Goal: Task Accomplishment & Management: Use online tool/utility

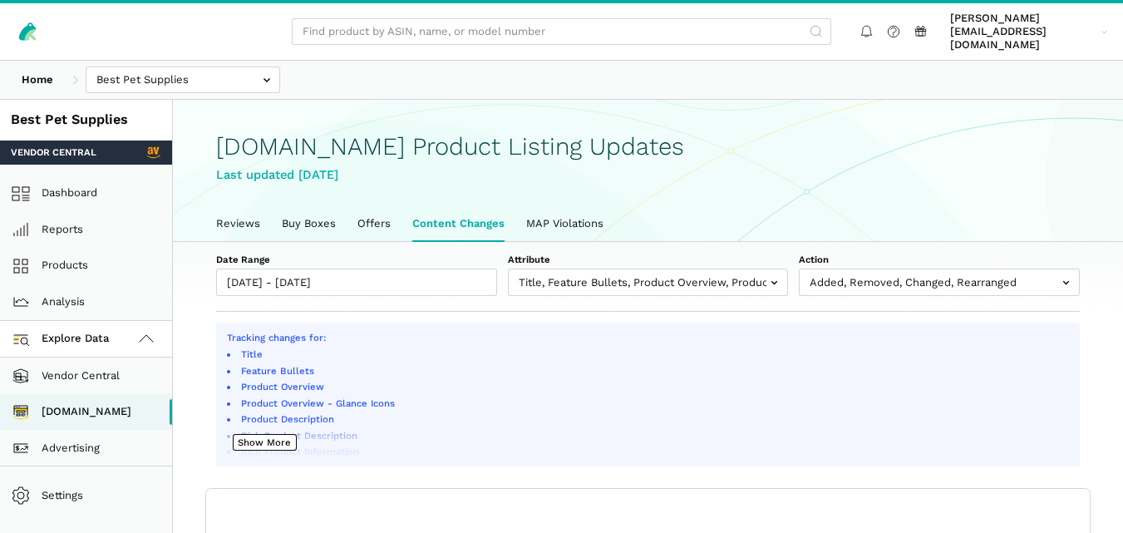
select select "100"
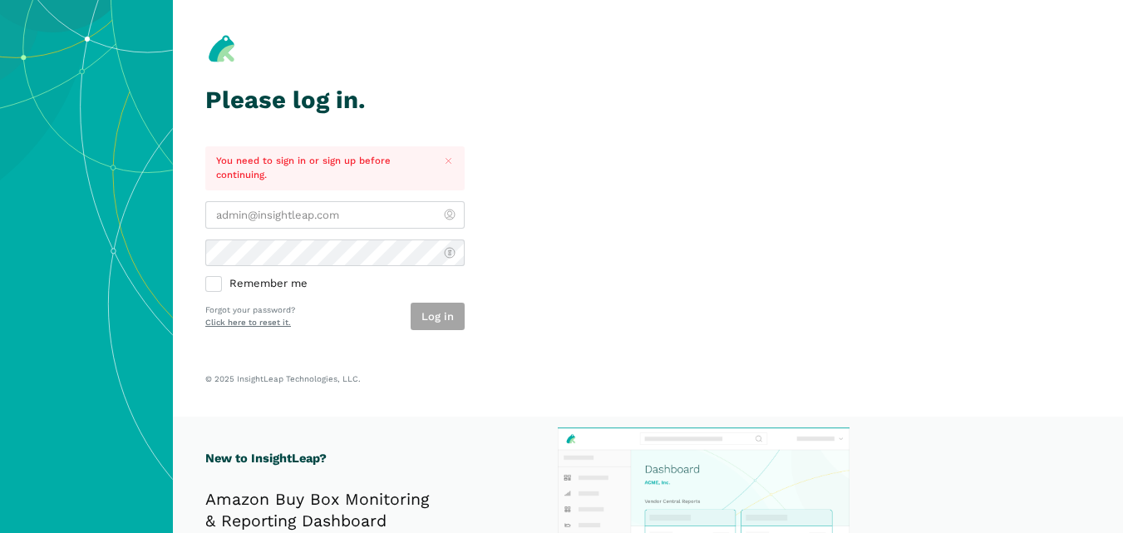
type input "[PERSON_NAME][EMAIL_ADDRESS][DOMAIN_NAME]"
click at [427, 321] on div "Log in" at bounding box center [438, 316] width 54 height 27
click at [445, 164] on icon "Close" at bounding box center [448, 160] width 11 height 11
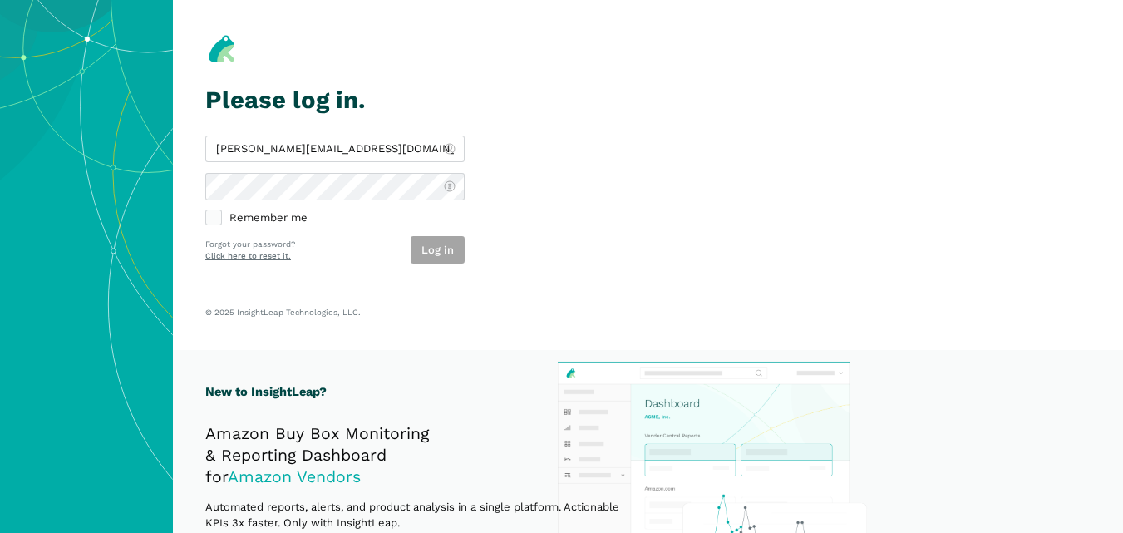
click at [218, 221] on label "Remember me" at bounding box center [334, 218] width 259 height 15
click at [206, 212] on input "Remember me" at bounding box center [205, 211] width 1 height 1
checkbox input "true"
click at [418, 249] on button "Log in" at bounding box center [438, 249] width 54 height 27
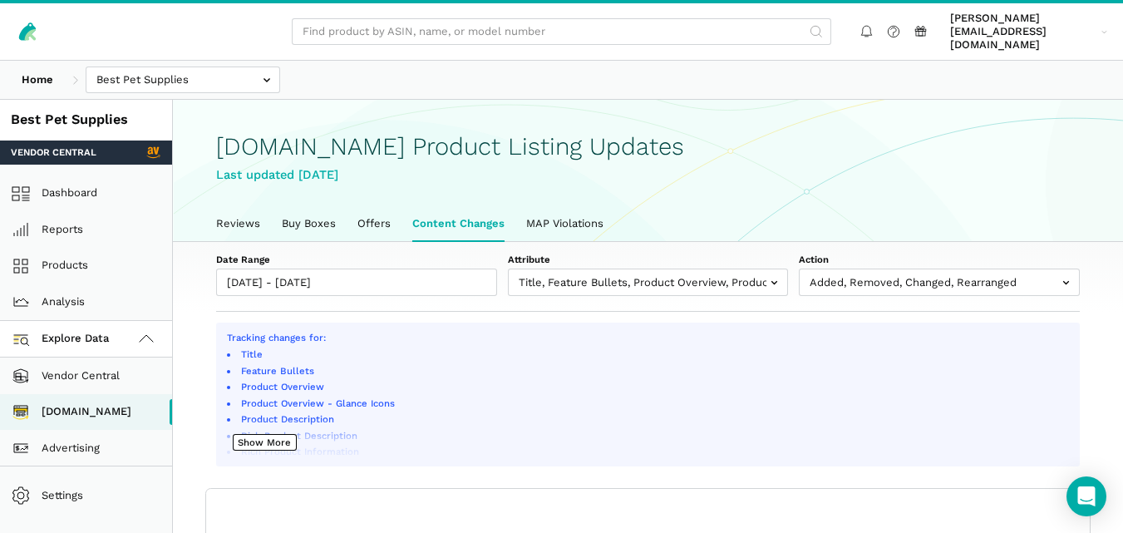
scroll to position [6, 0]
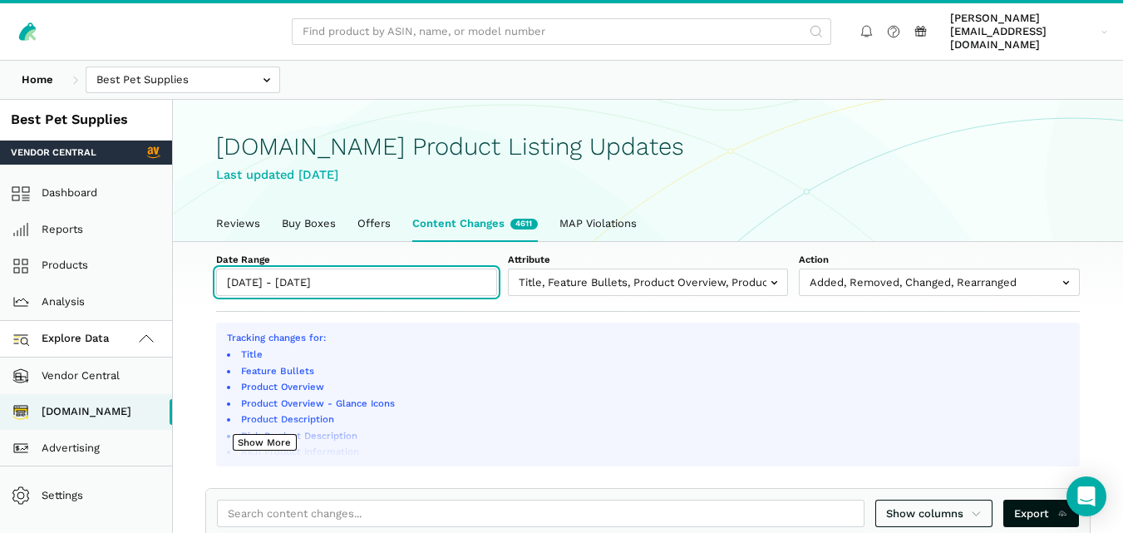
click at [383, 273] on input "[DATE] - [DATE]" at bounding box center [356, 281] width 281 height 27
type input "09/02/2025"
type input "[DATE]"
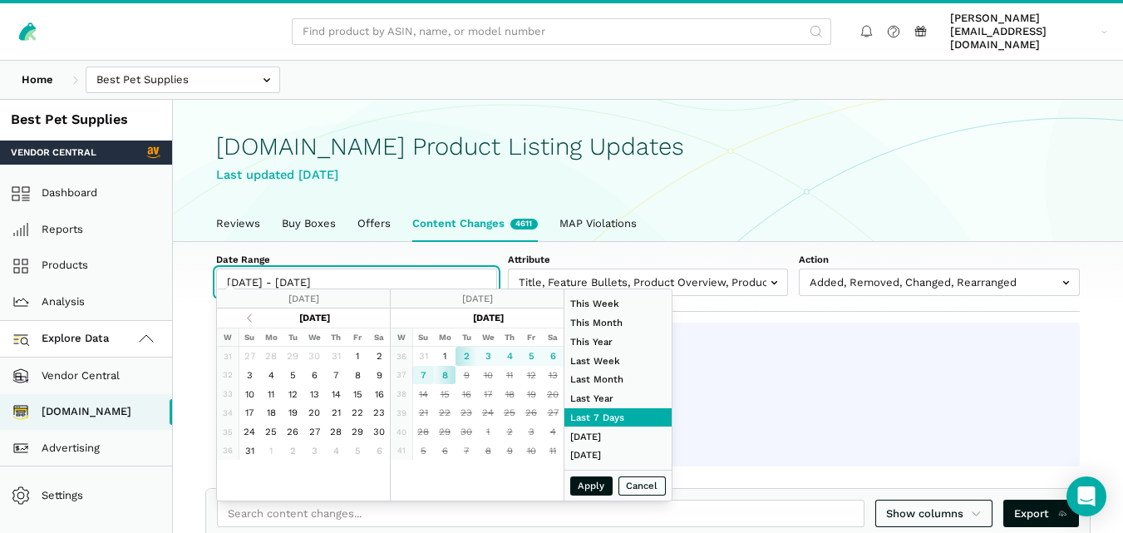
type input "[DATE]"
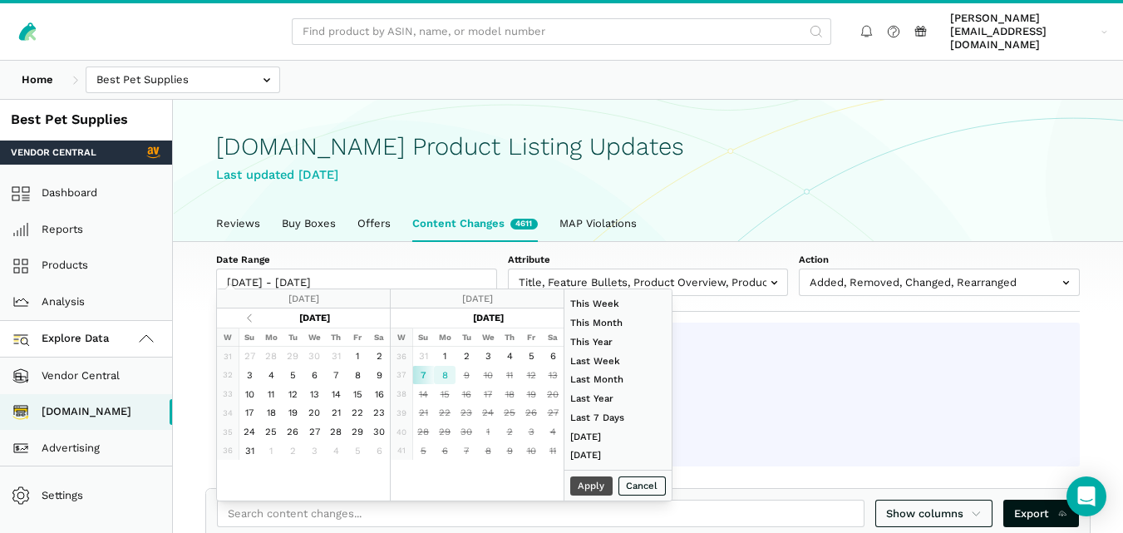
type input "[DATE]"
type input "07/01/2025"
type input "07/31/2025"
type input "[DATE]"
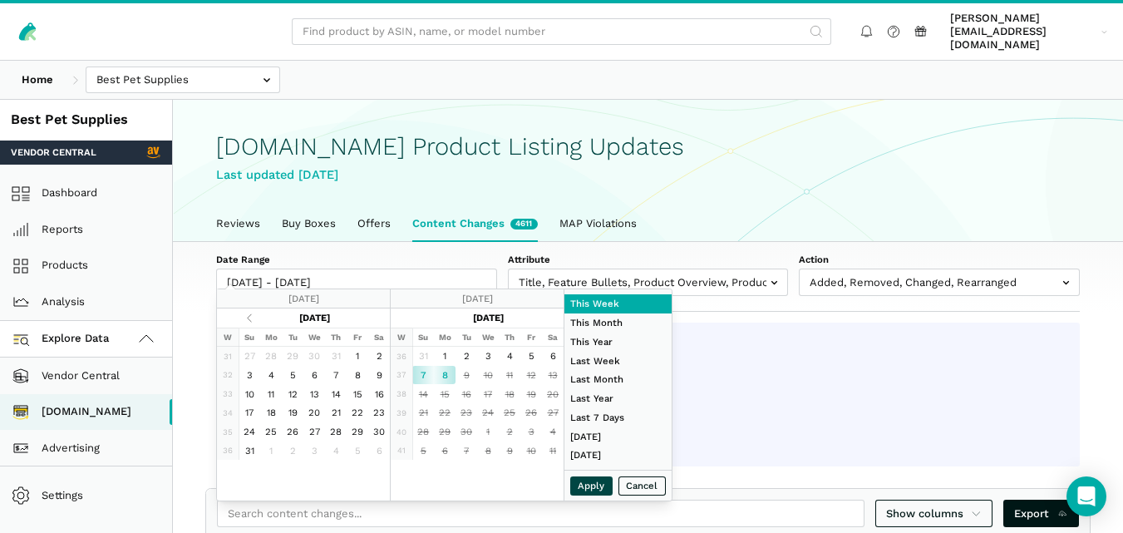
click at [590, 484] on button "Apply" at bounding box center [591, 485] width 43 height 19
type input "[DATE] - [DATE]"
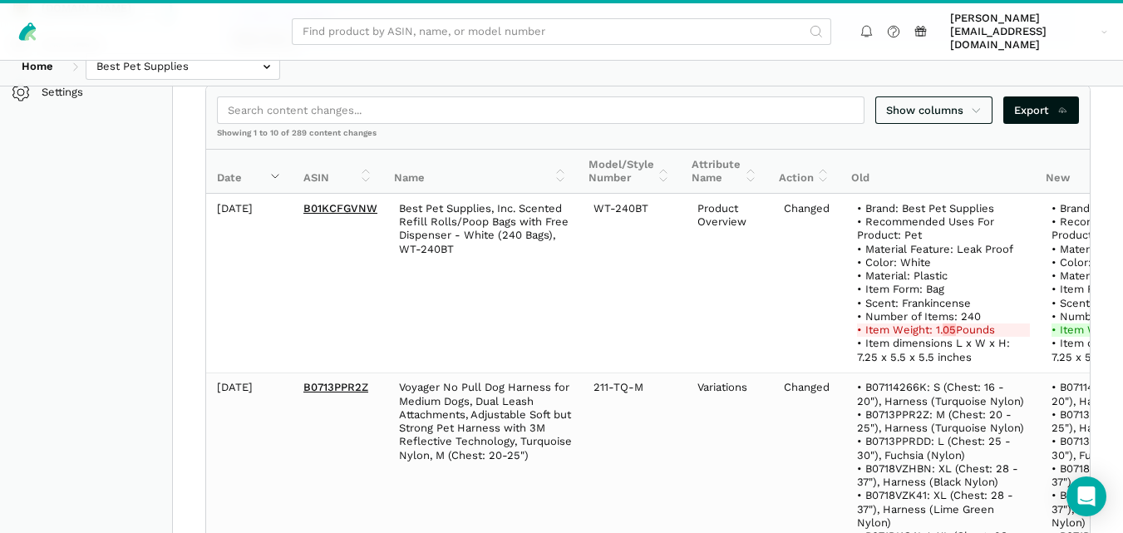
scroll to position [394, 0]
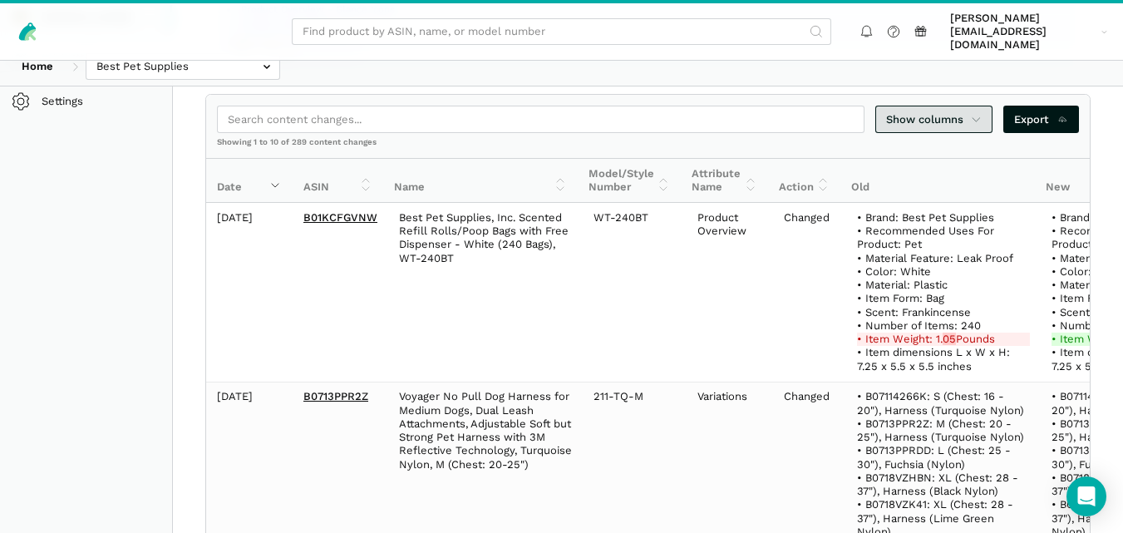
click at [982, 111] on icon at bounding box center [976, 119] width 11 height 17
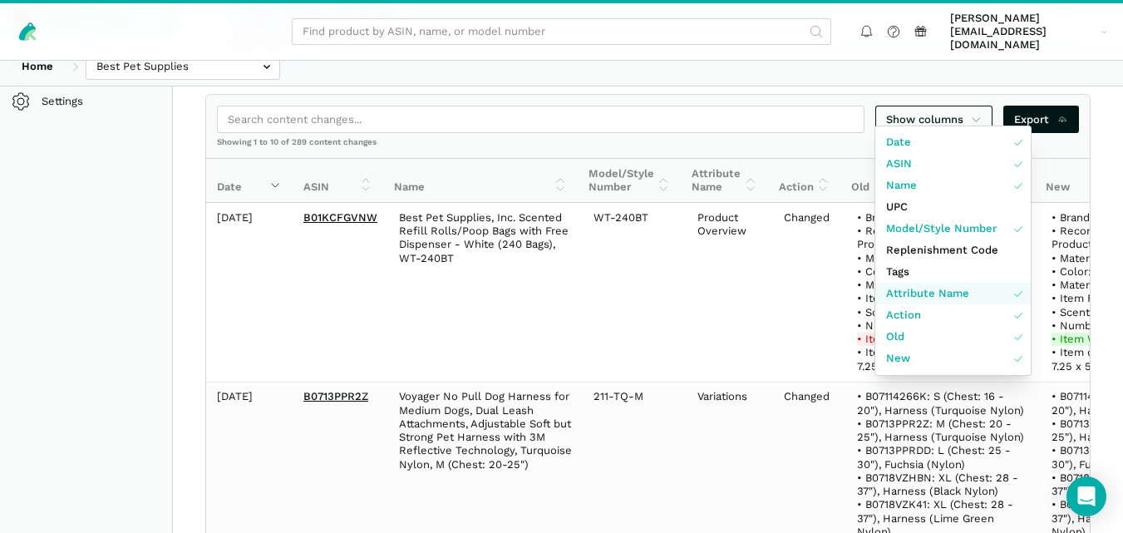
click at [954, 296] on span "Attribute Name" at bounding box center [927, 293] width 83 height 17
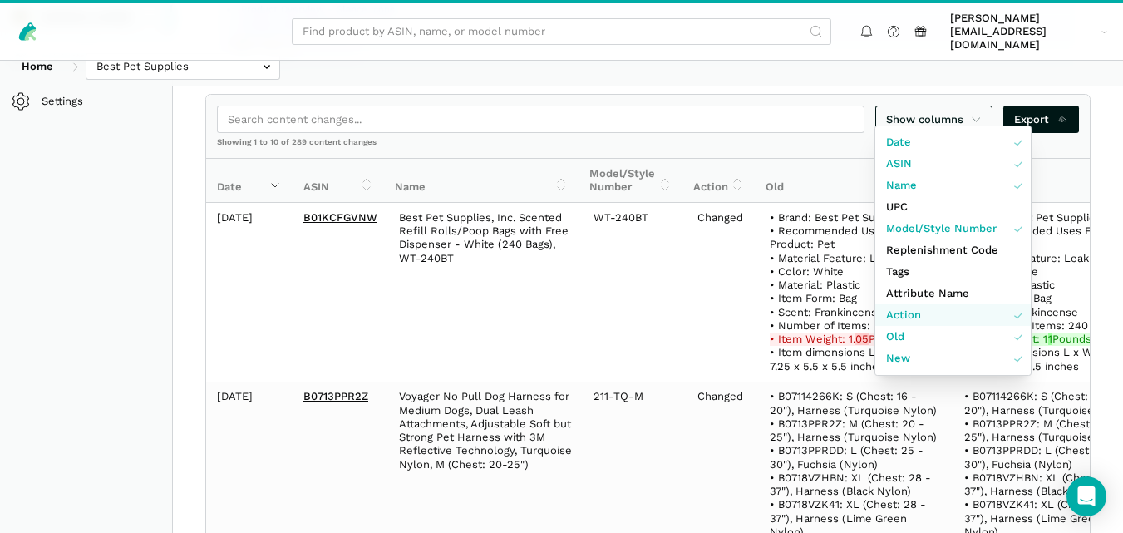
click at [954, 318] on link "Action" at bounding box center [952, 315] width 155 height 22
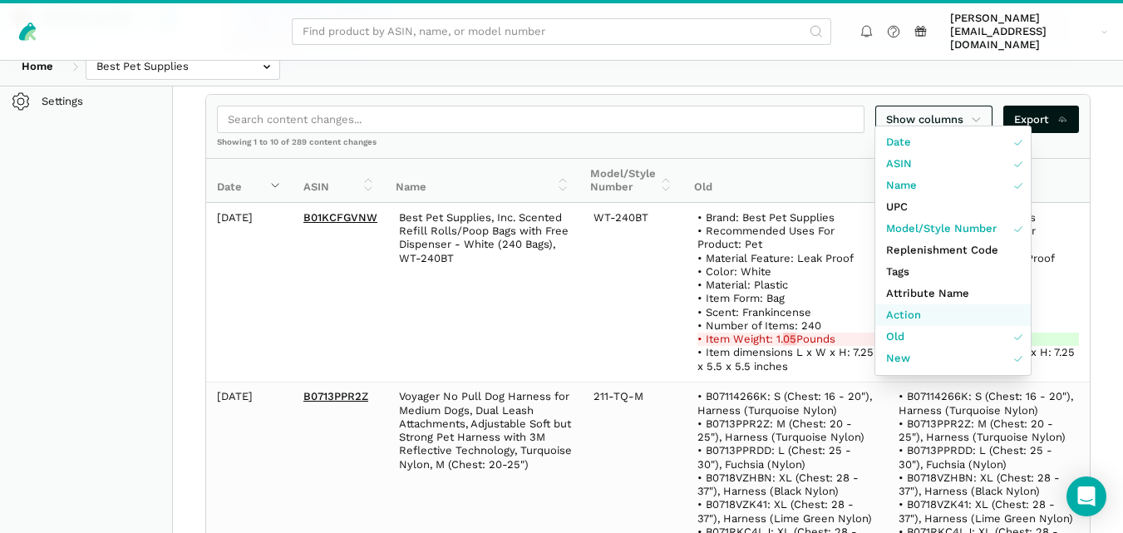
click at [954, 318] on link "Action" at bounding box center [952, 315] width 155 height 22
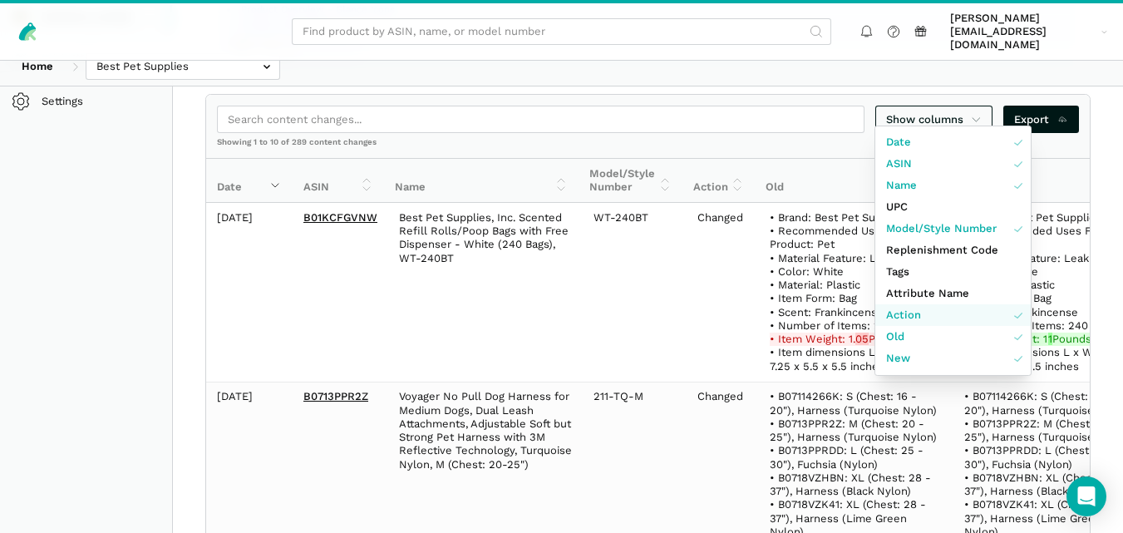
click at [954, 318] on link "Action" at bounding box center [952, 315] width 155 height 22
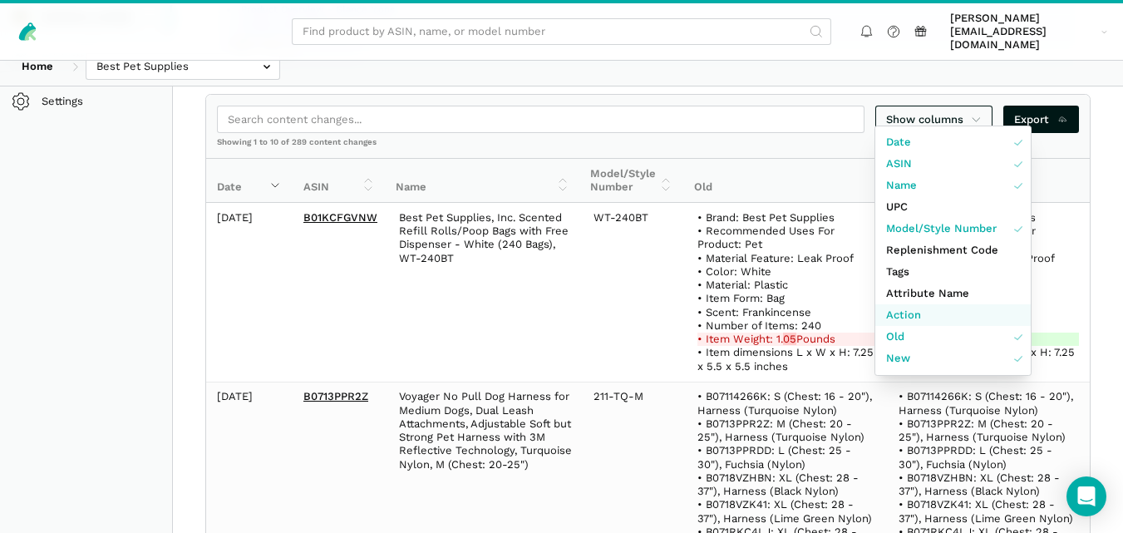
click at [954, 318] on link "Action" at bounding box center [952, 315] width 155 height 22
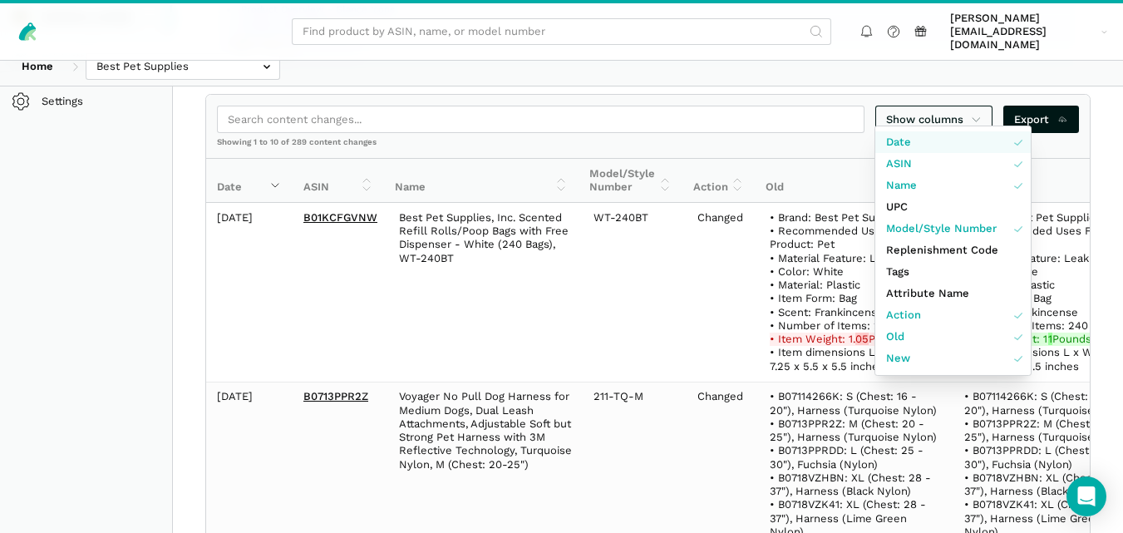
click at [901, 150] on link "Date" at bounding box center [952, 142] width 155 height 22
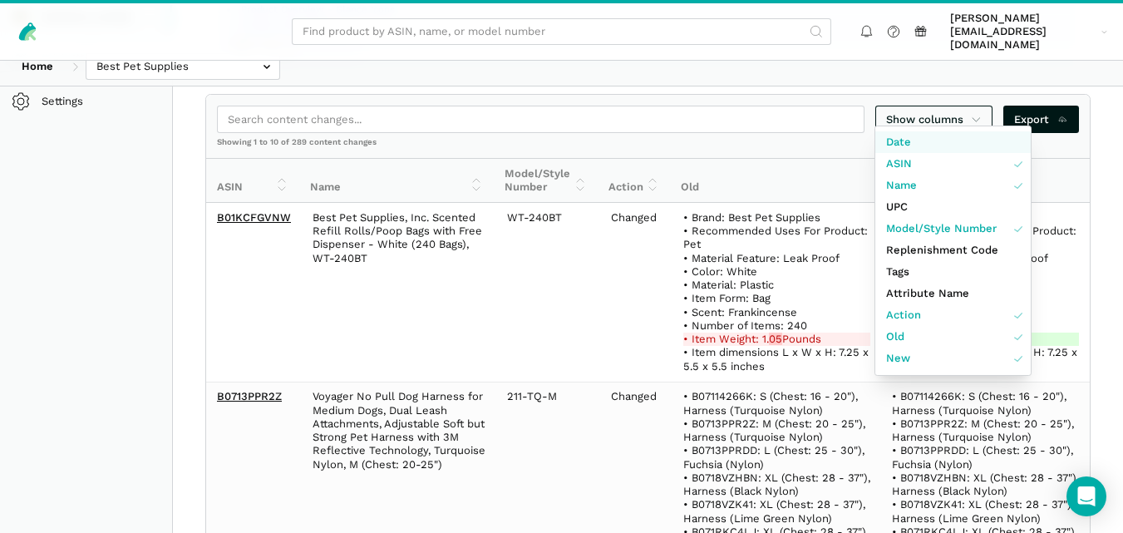
click at [901, 150] on link "Date" at bounding box center [952, 142] width 155 height 22
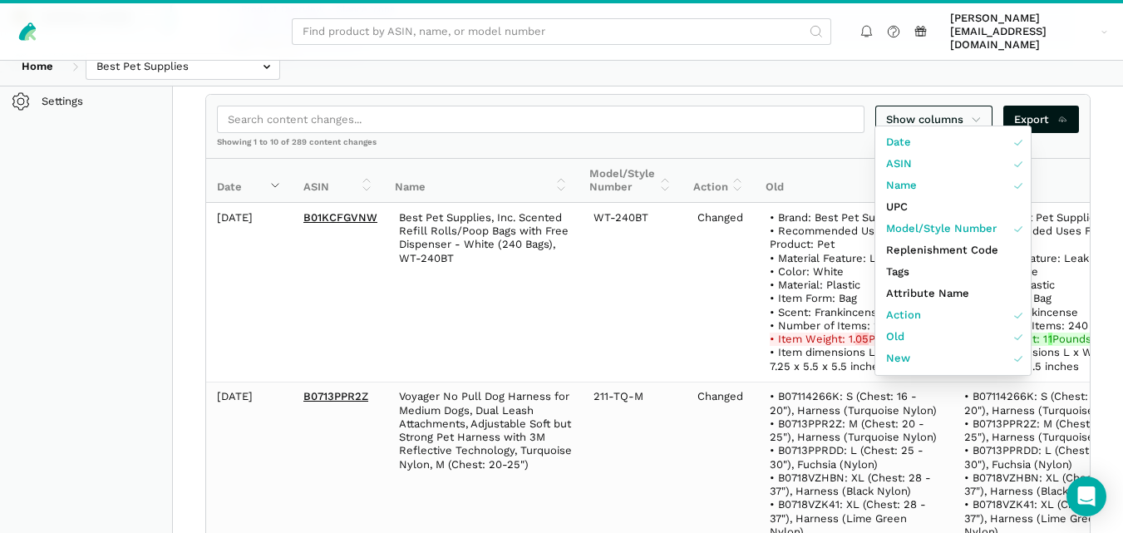
click at [983, 70] on div "Home Best Pet Supplies Competitors" at bounding box center [561, 66] width 1123 height 38
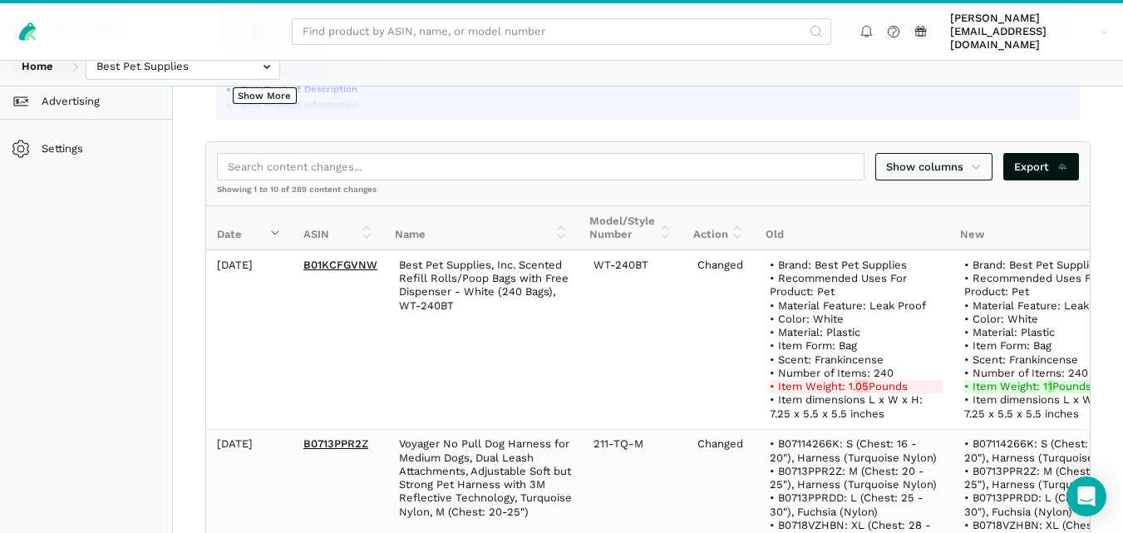
scroll to position [0, 0]
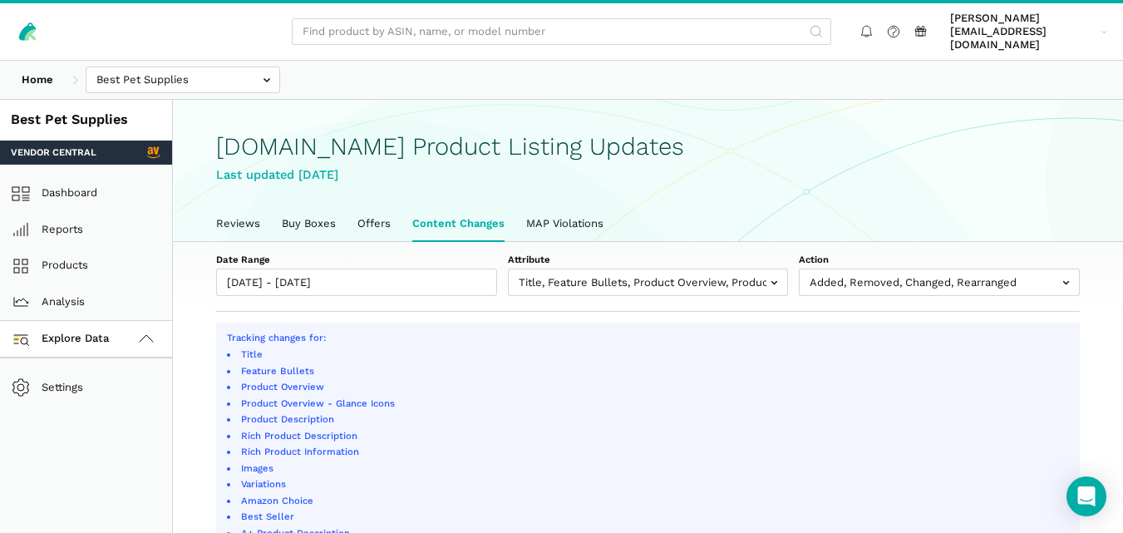
scroll to position [6, 0]
